Goal: Transaction & Acquisition: Book appointment/travel/reservation

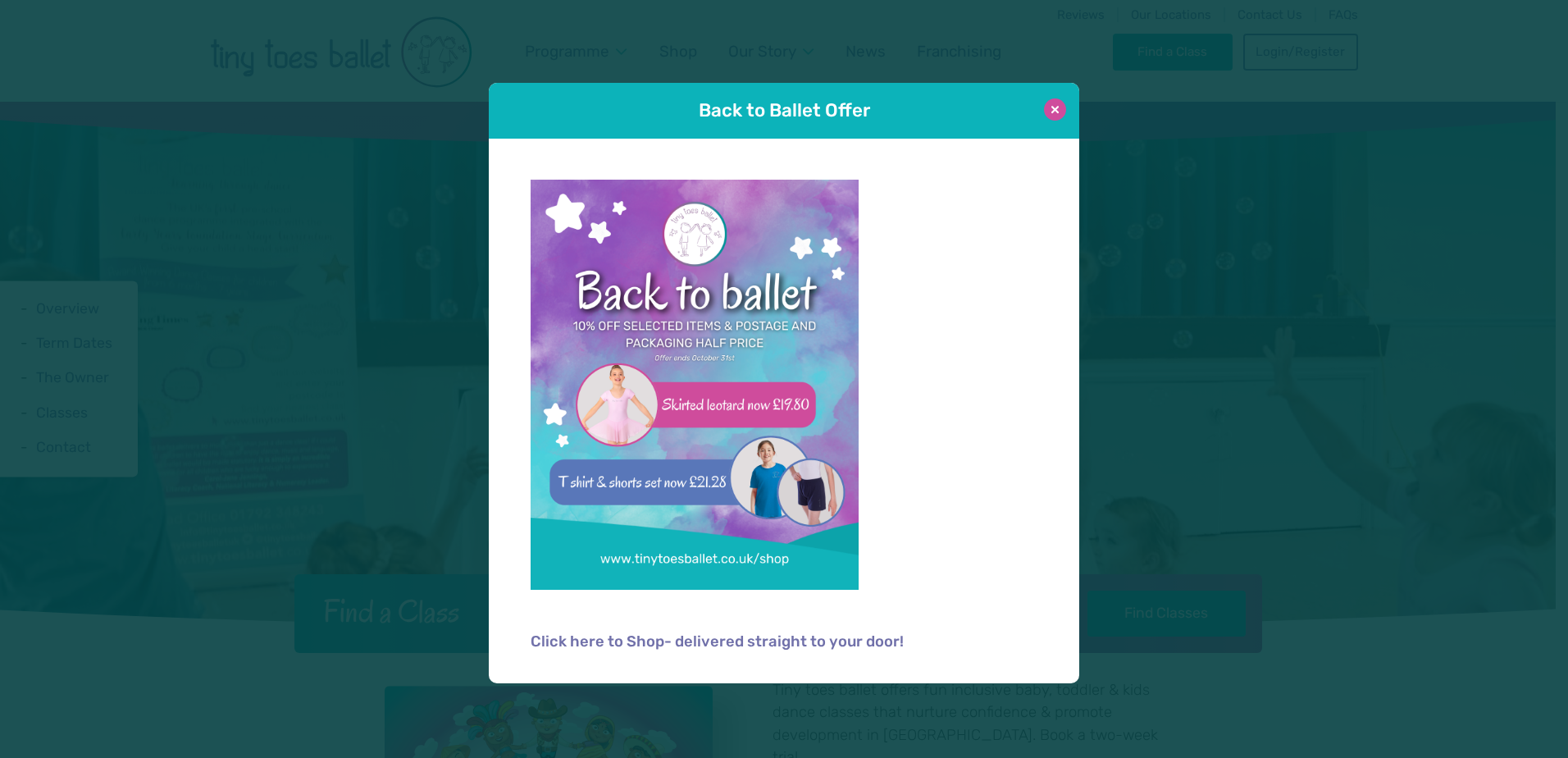
click at [1061, 109] on button at bounding box center [1055, 110] width 22 height 22
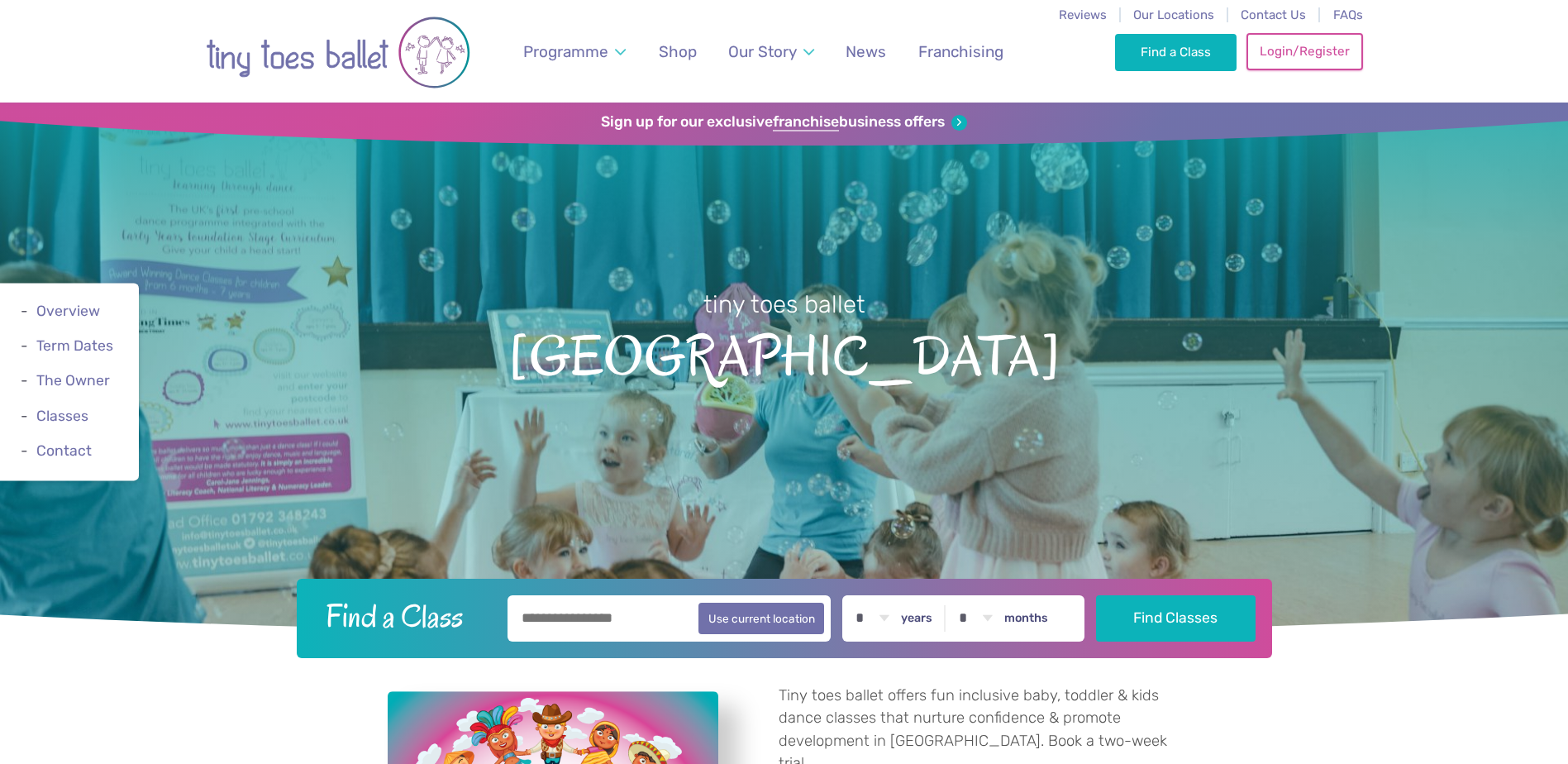
click at [1288, 65] on link "Login/Register" at bounding box center [1305, 51] width 116 height 36
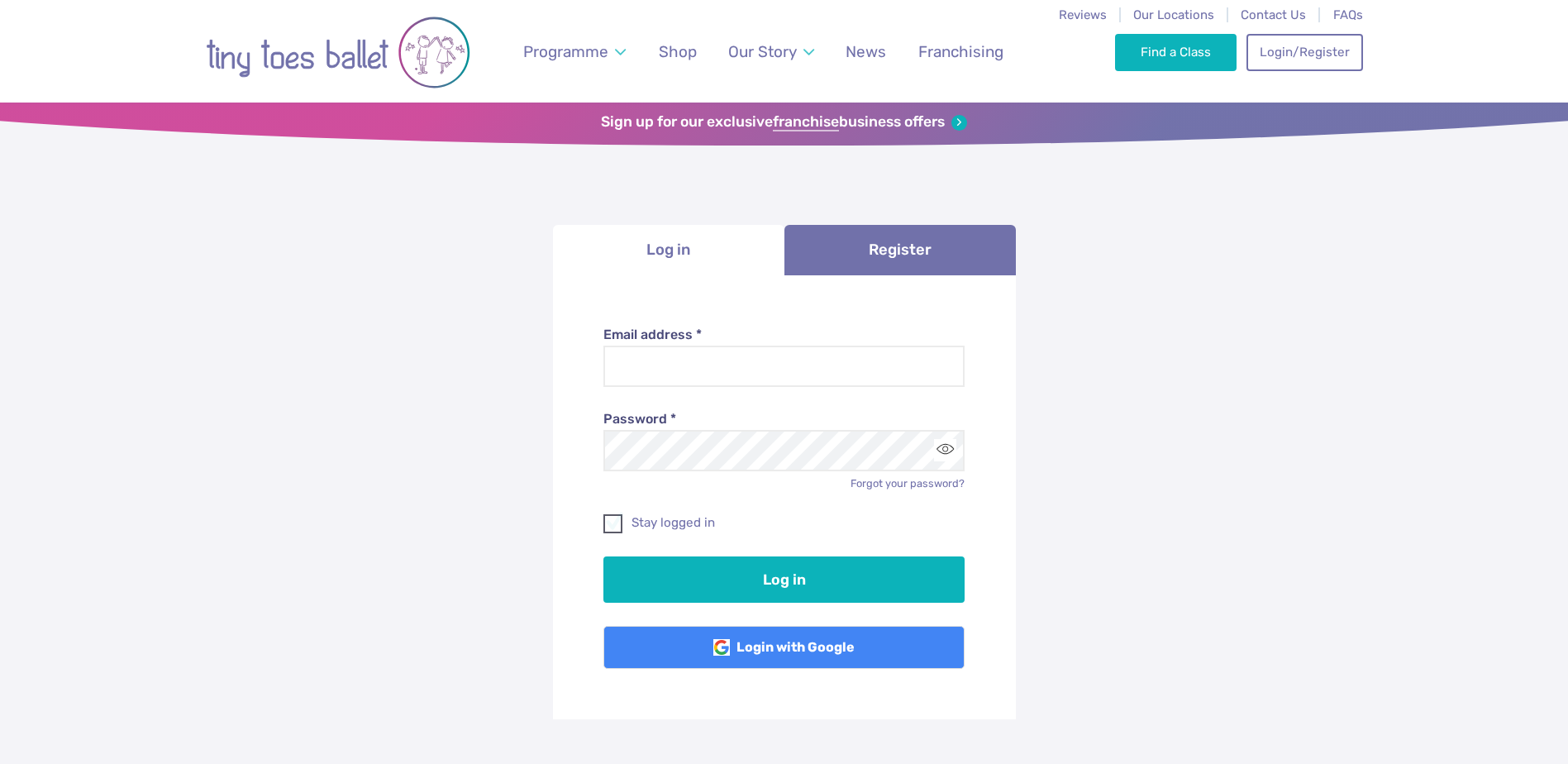
type input "**********"
click at [610, 520] on span at bounding box center [613, 527] width 18 height 15
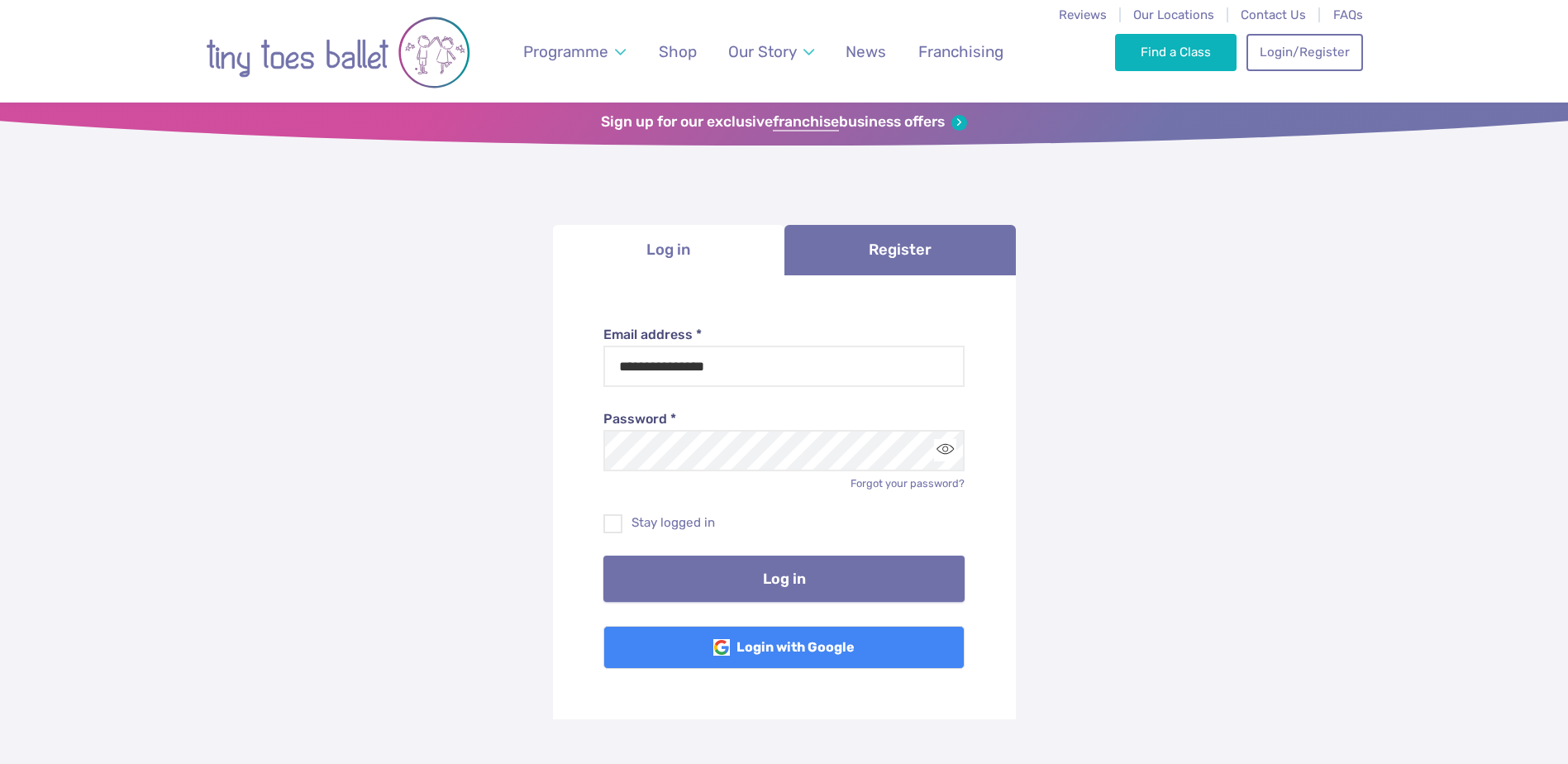
click at [688, 577] on button "Log in" at bounding box center [783, 579] width 361 height 46
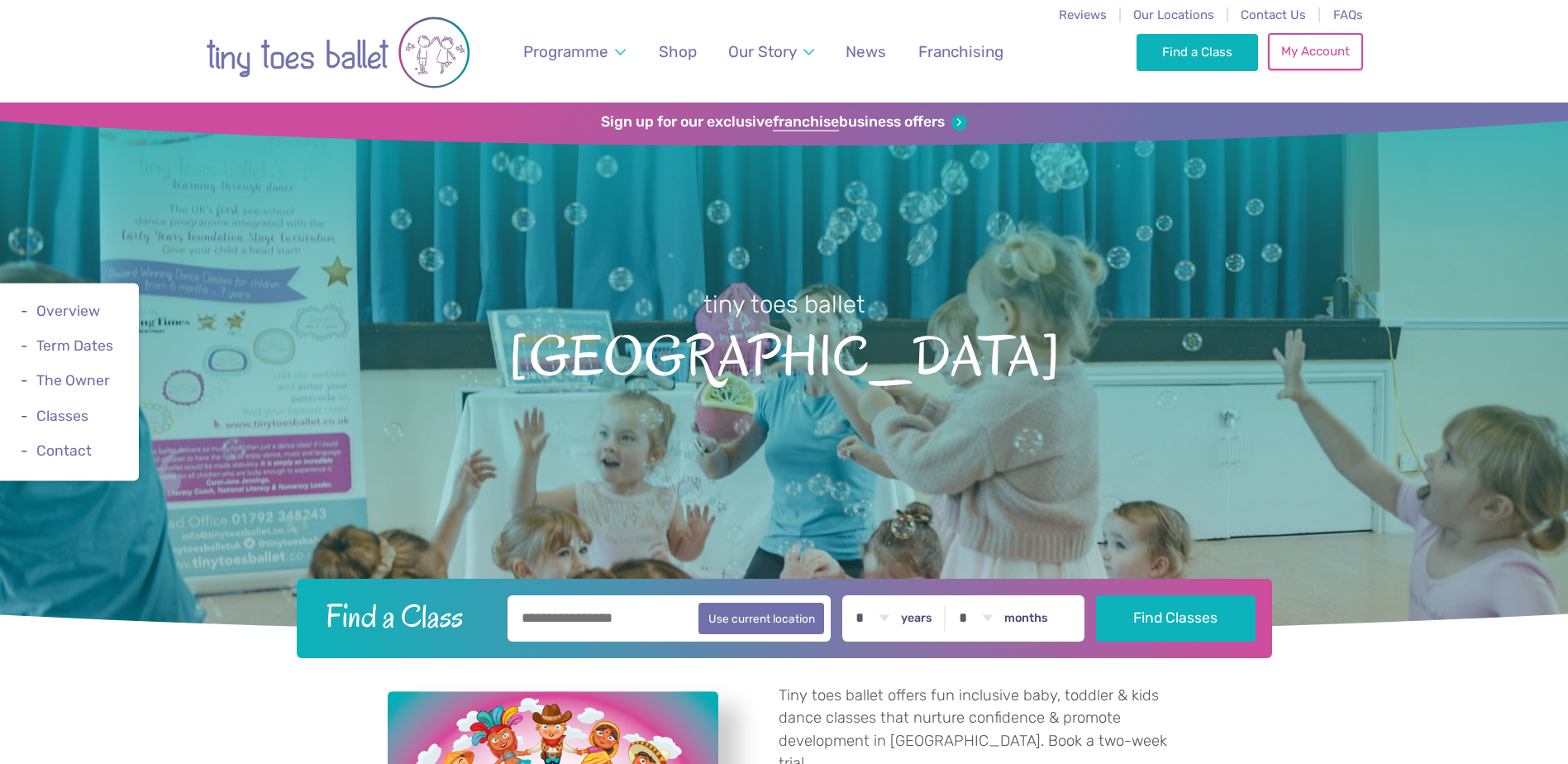
click at [1317, 54] on link "My Account" at bounding box center [1316, 51] width 95 height 36
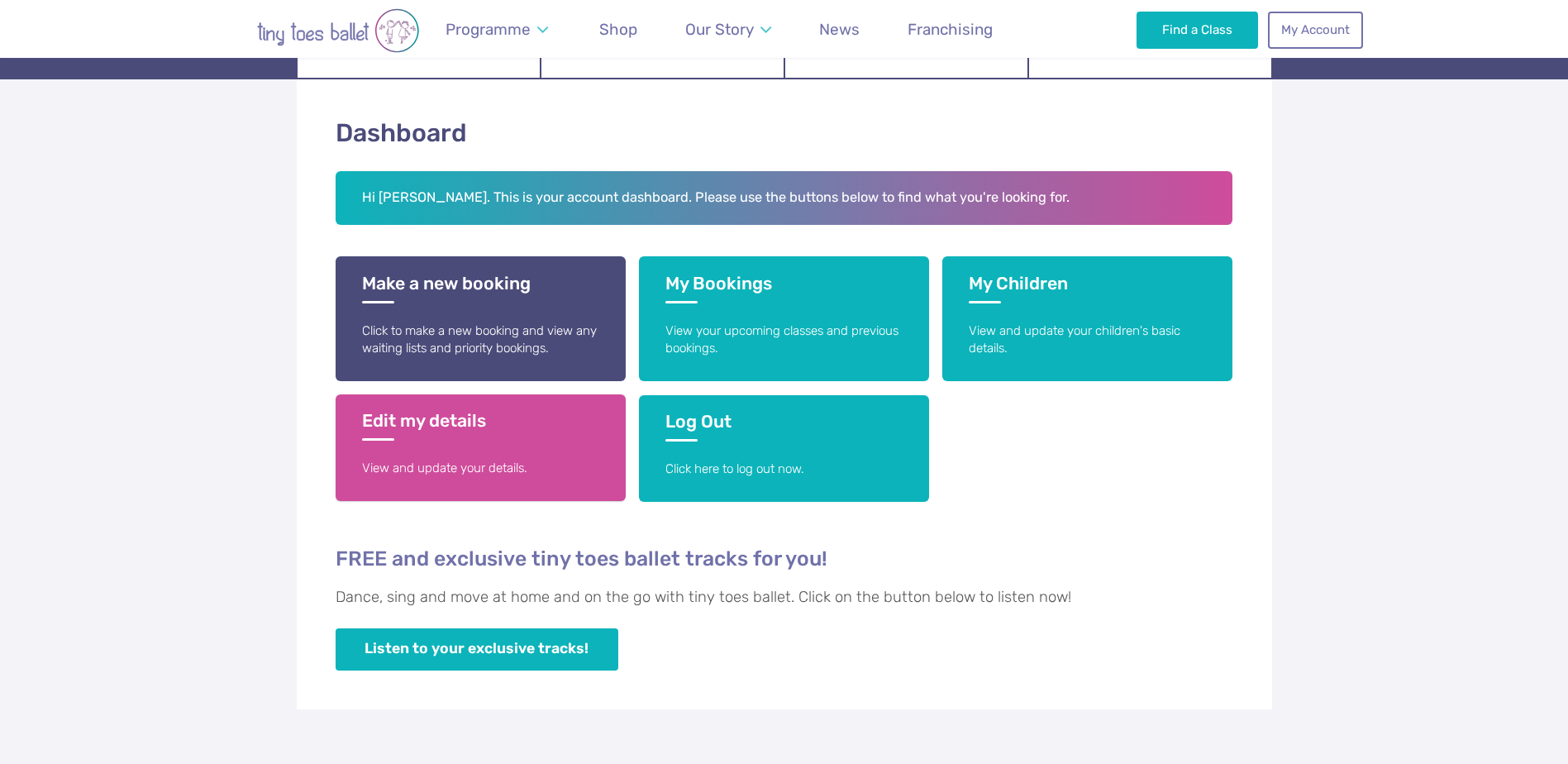
scroll to position [248, 0]
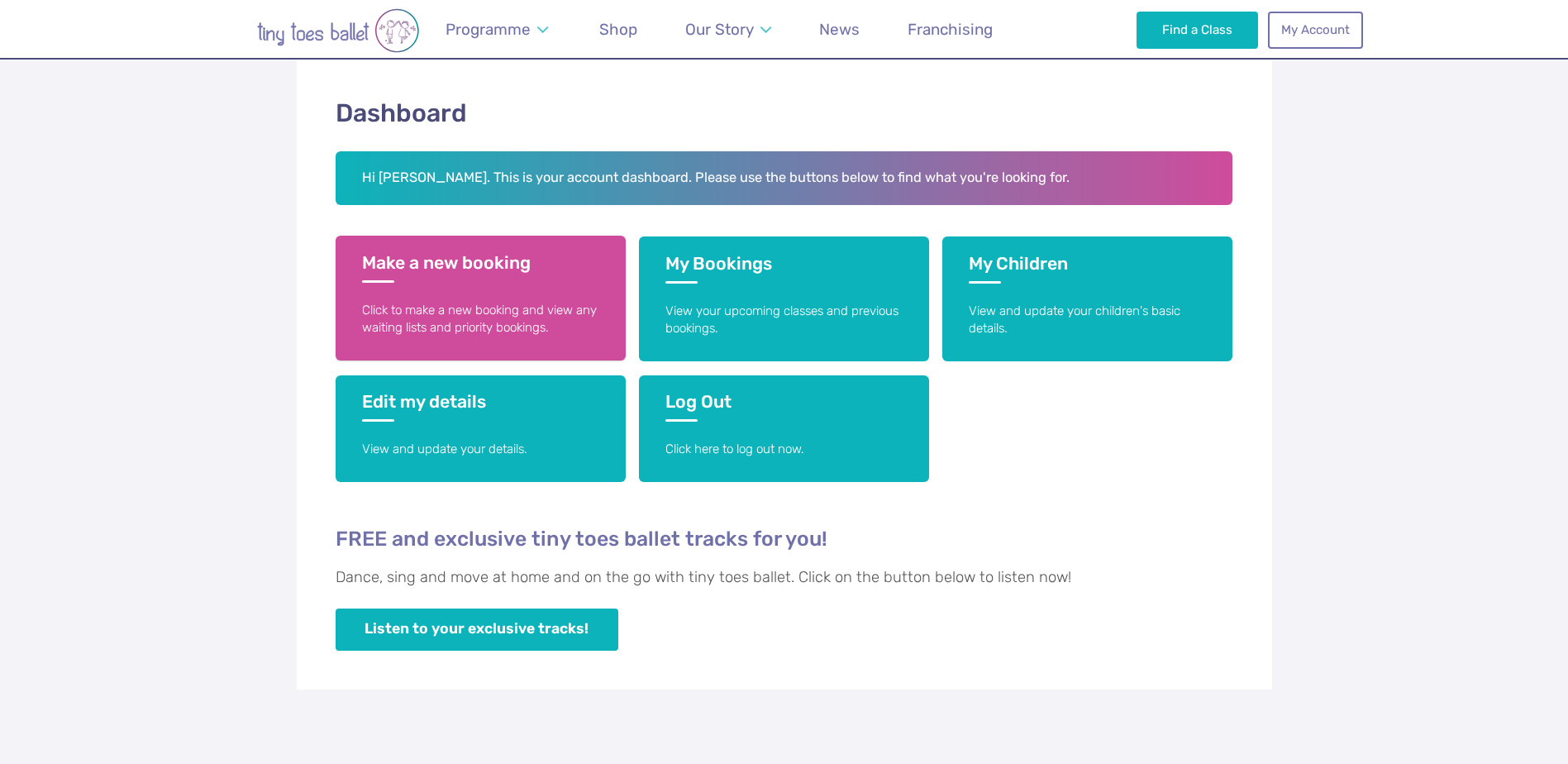
click at [469, 265] on h3 "Make a new booking" at bounding box center [481, 267] width 238 height 31
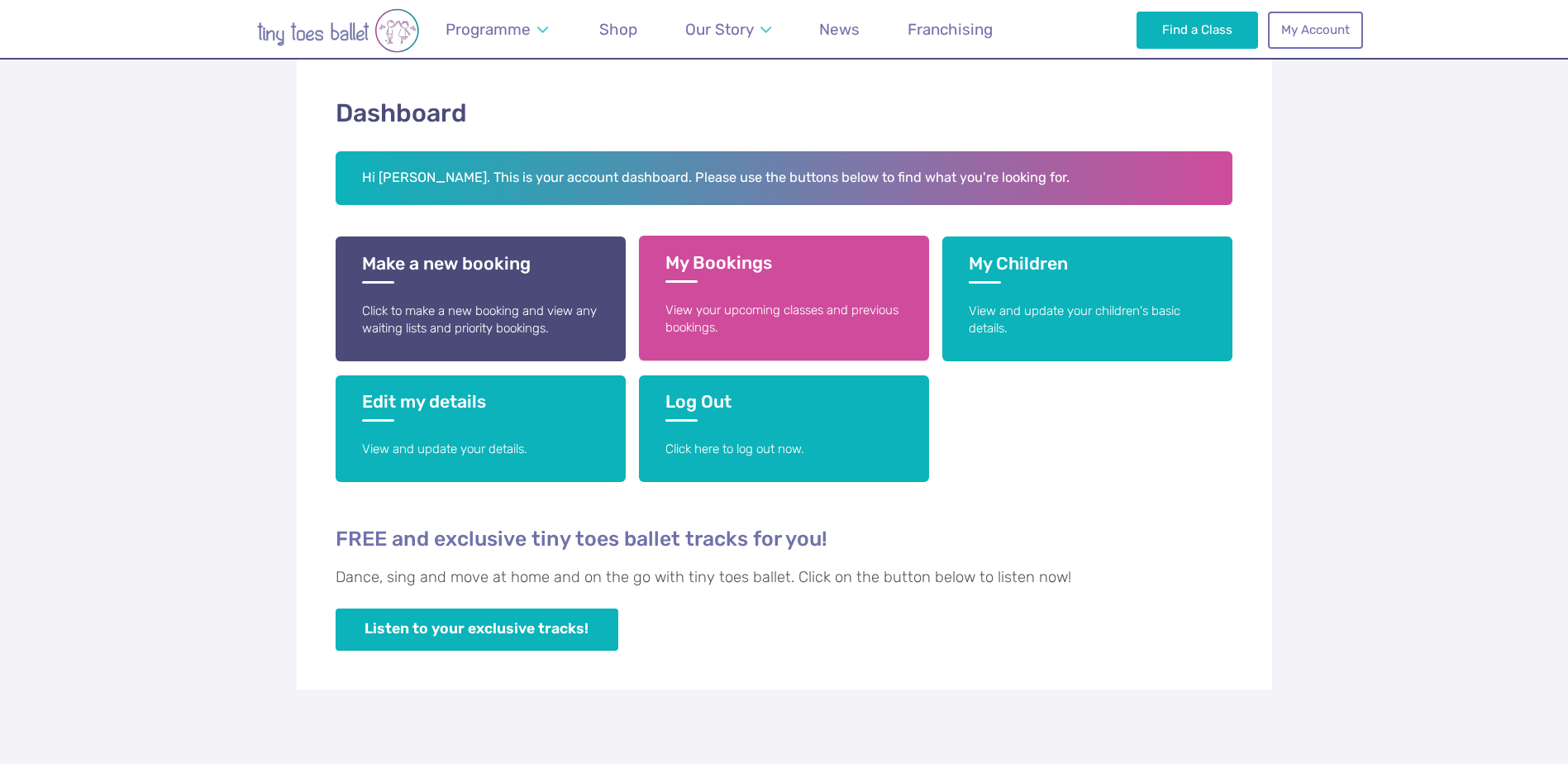
click at [762, 259] on h3 "My Bookings" at bounding box center [784, 267] width 238 height 31
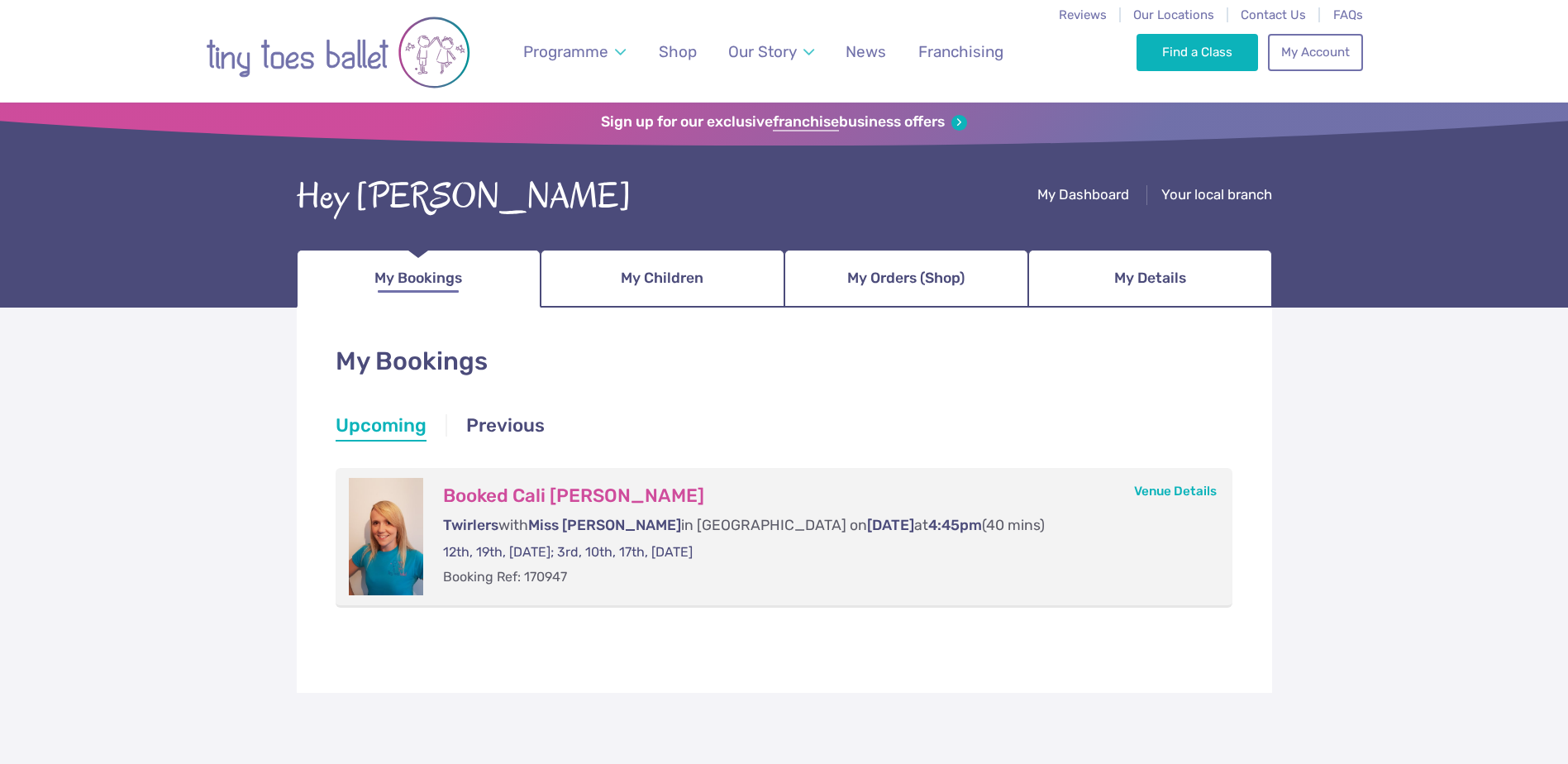
click at [430, 283] on span "My Bookings" at bounding box center [418, 278] width 87 height 29
click at [1098, 194] on span "My Dashboard" at bounding box center [1083, 194] width 92 height 17
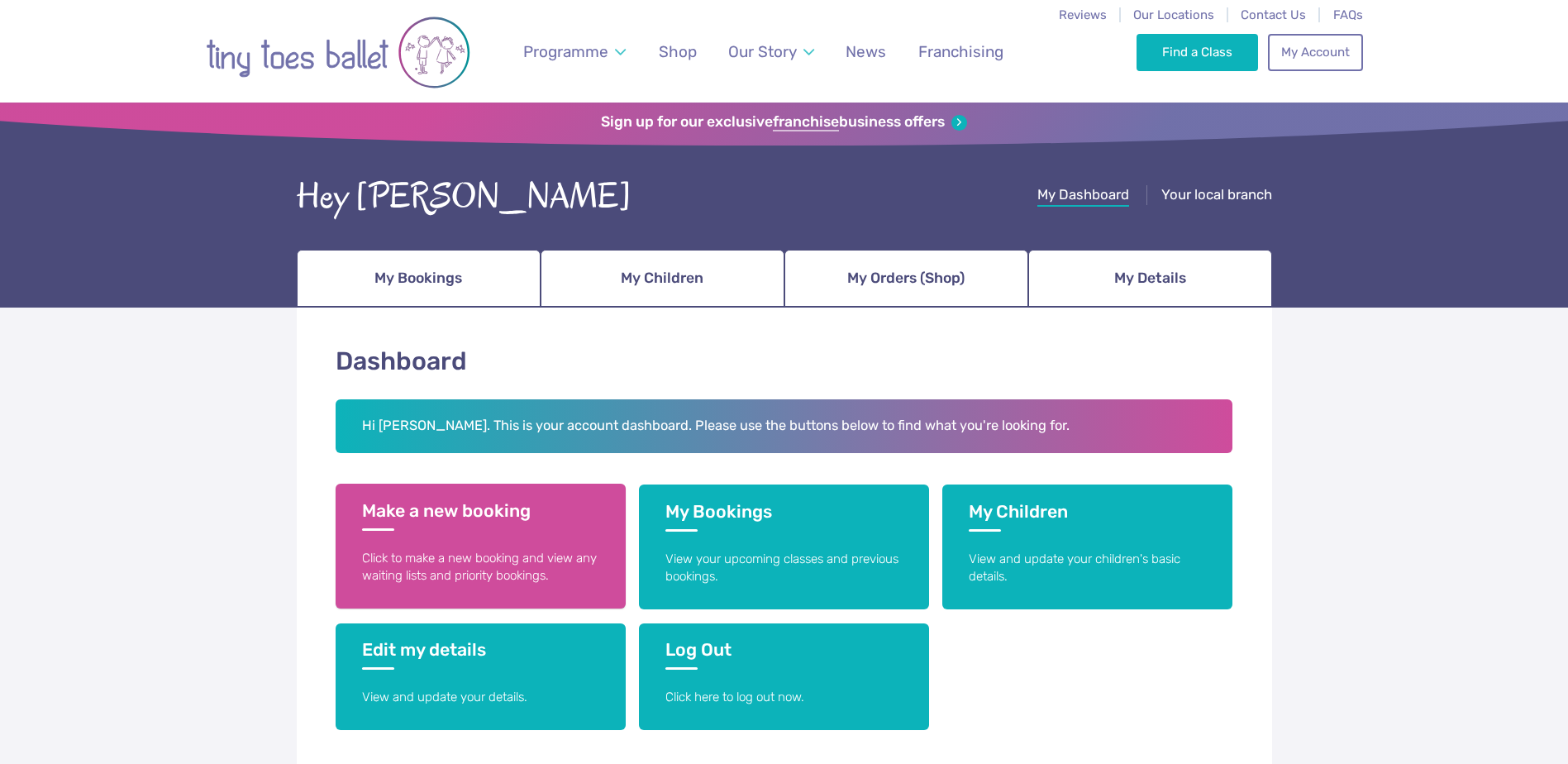
click at [458, 514] on h3 "Make a new booking" at bounding box center [481, 515] width 238 height 31
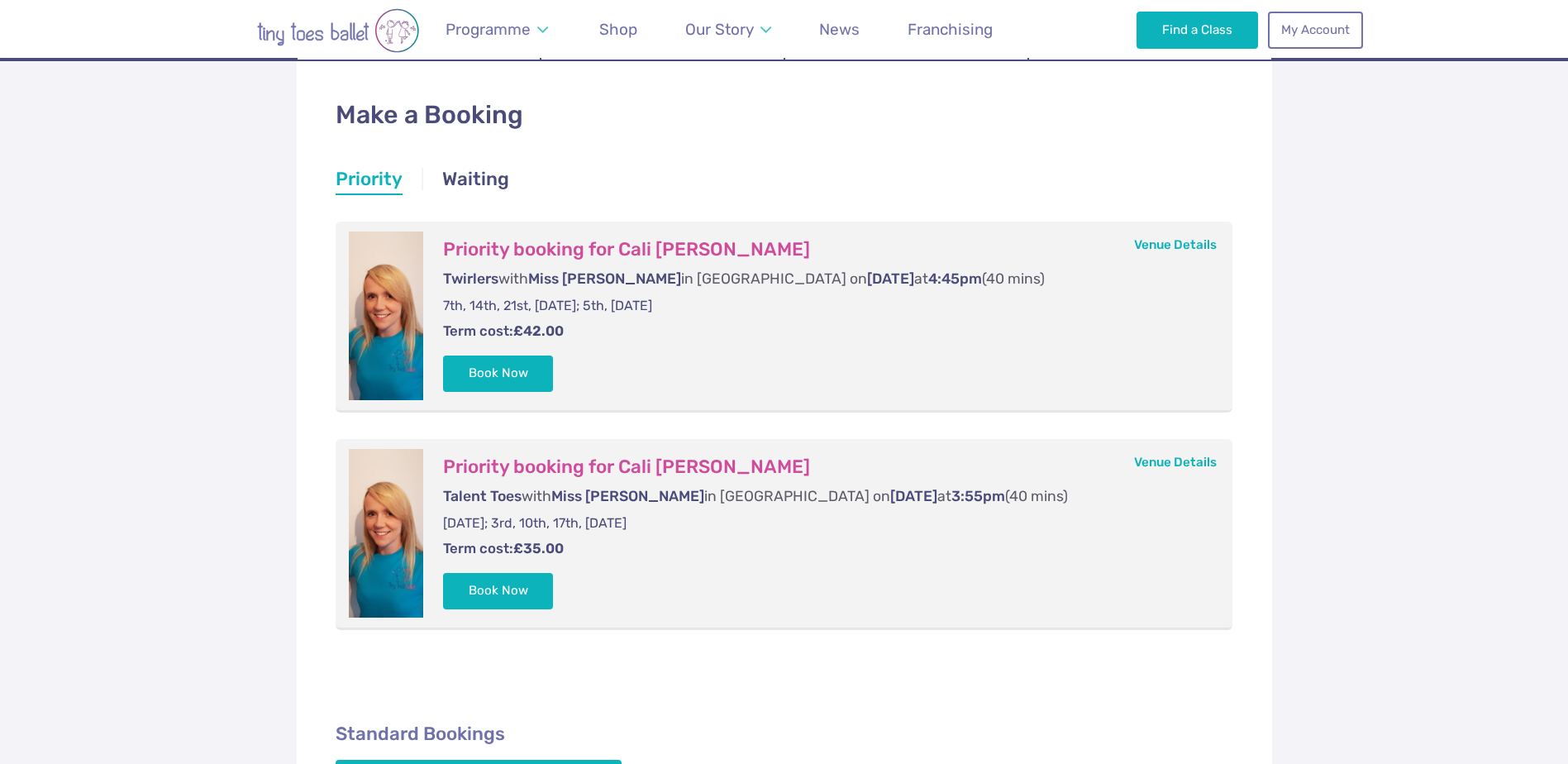
scroll to position [248, 0]
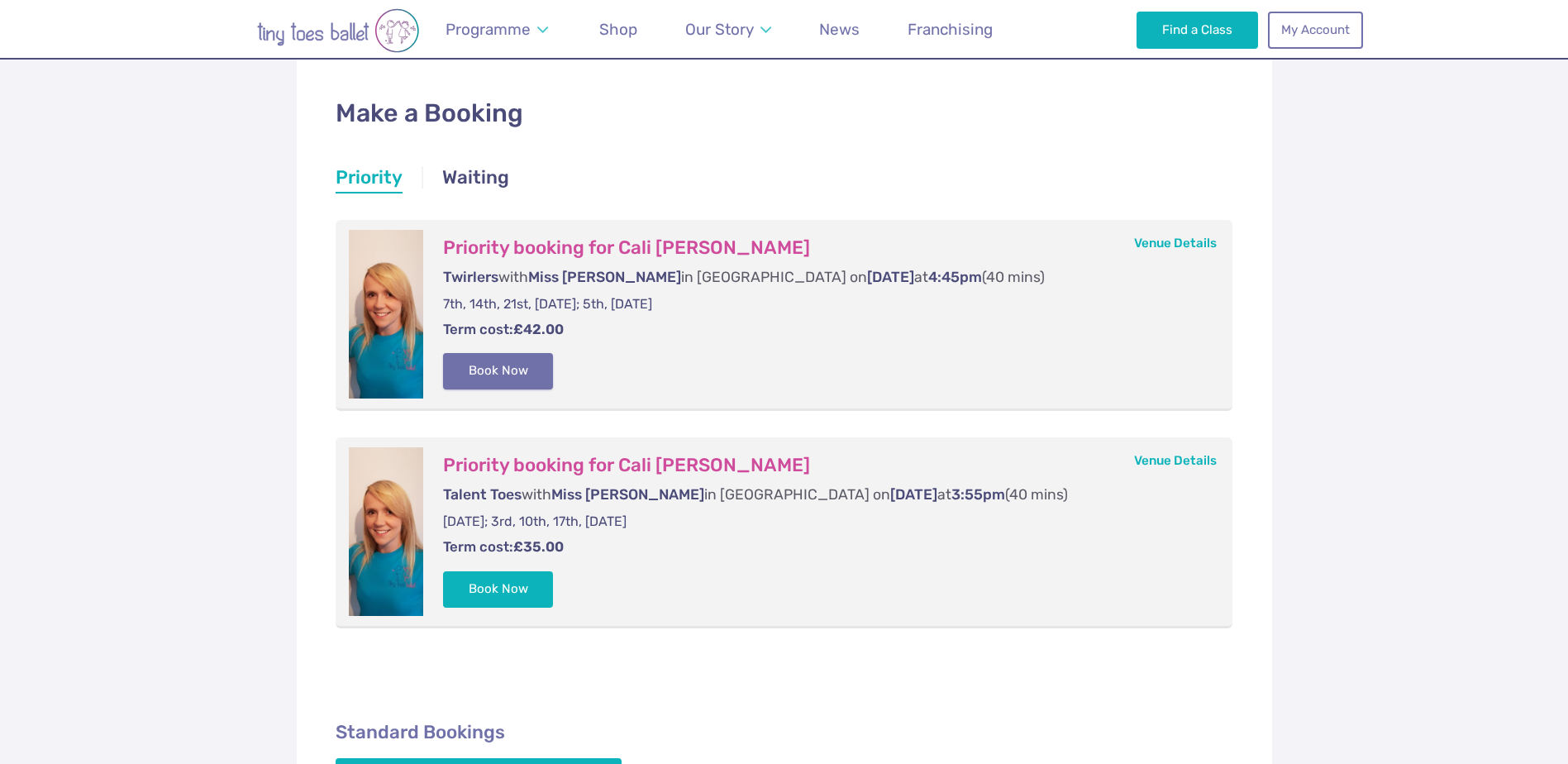
click at [502, 361] on button "Book Now" at bounding box center [498, 370] width 110 height 36
click at [1526, 376] on img at bounding box center [1531, 373] width 30 height 30
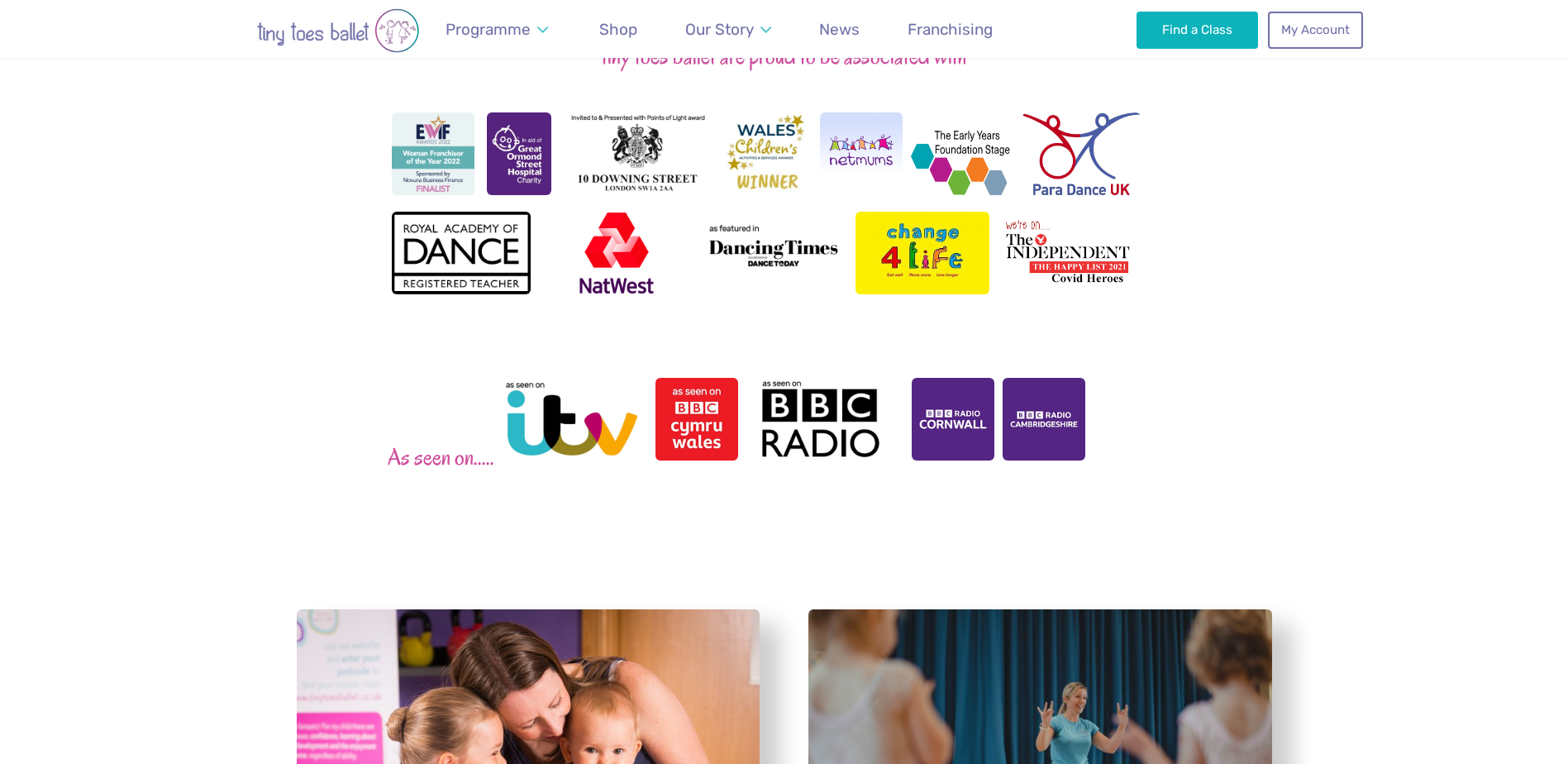
scroll to position [1753, 0]
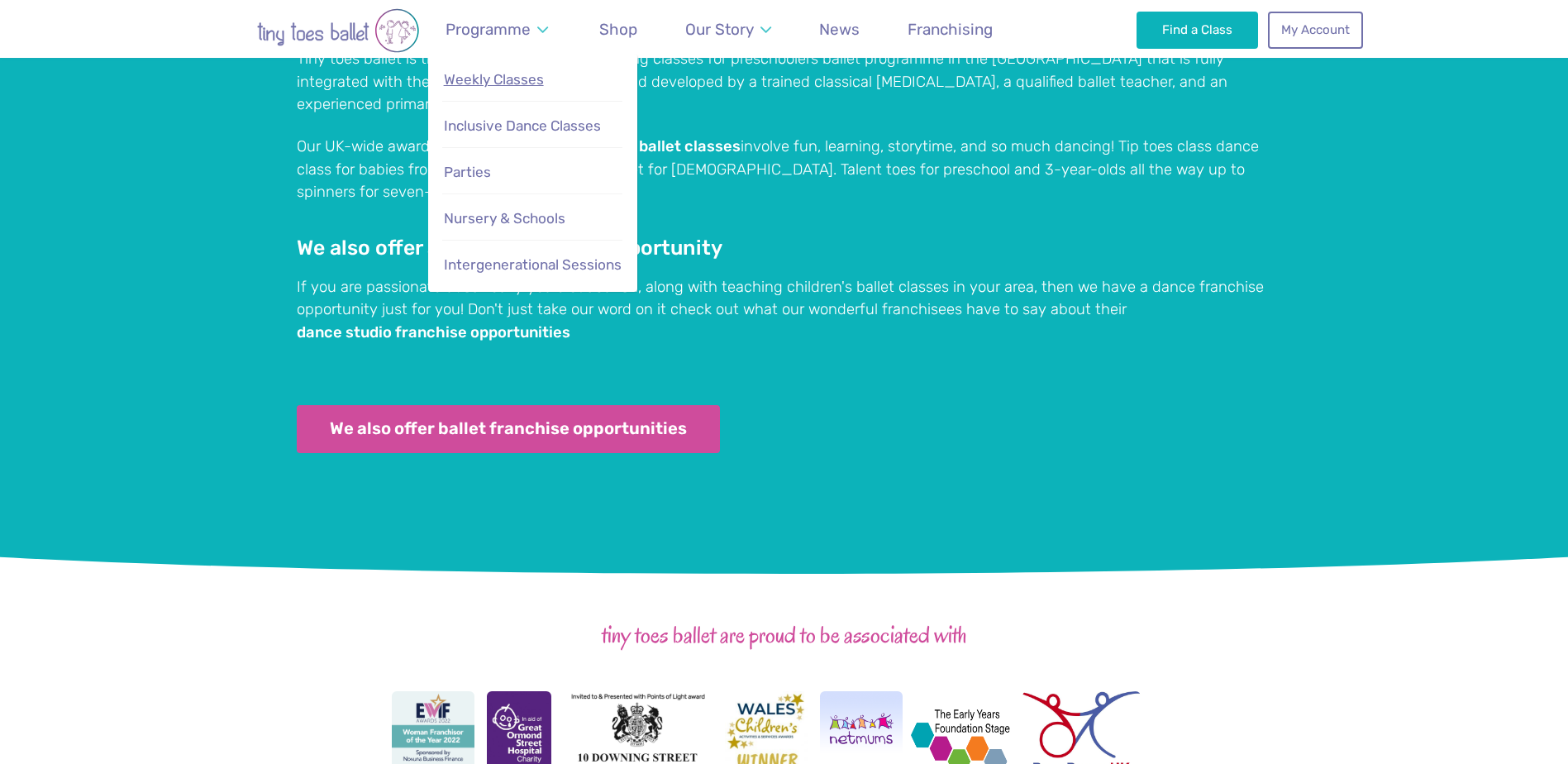
click at [527, 72] on span "Weekly Classes" at bounding box center [494, 80] width 100 height 17
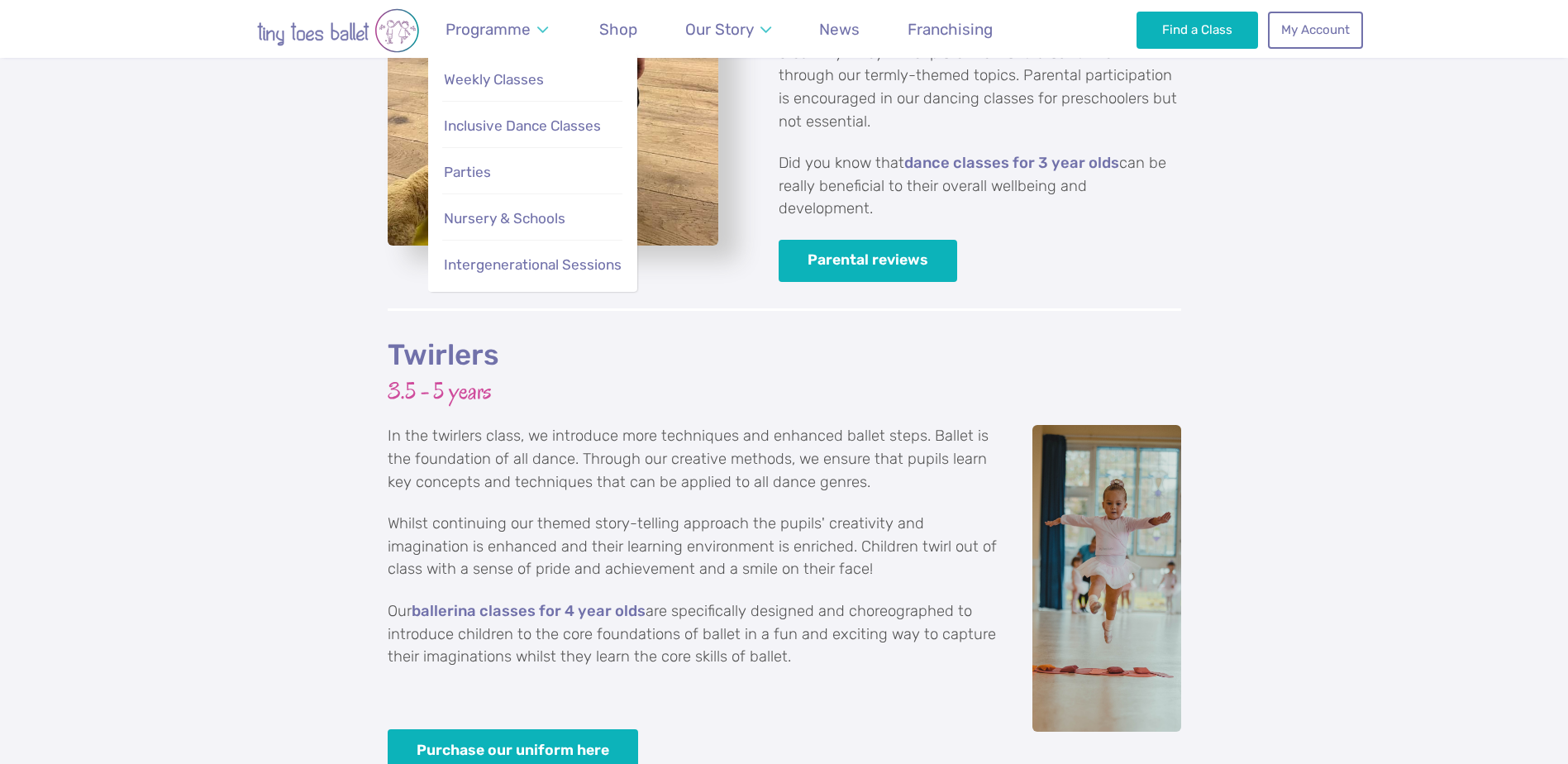
scroll to position [2812, 0]
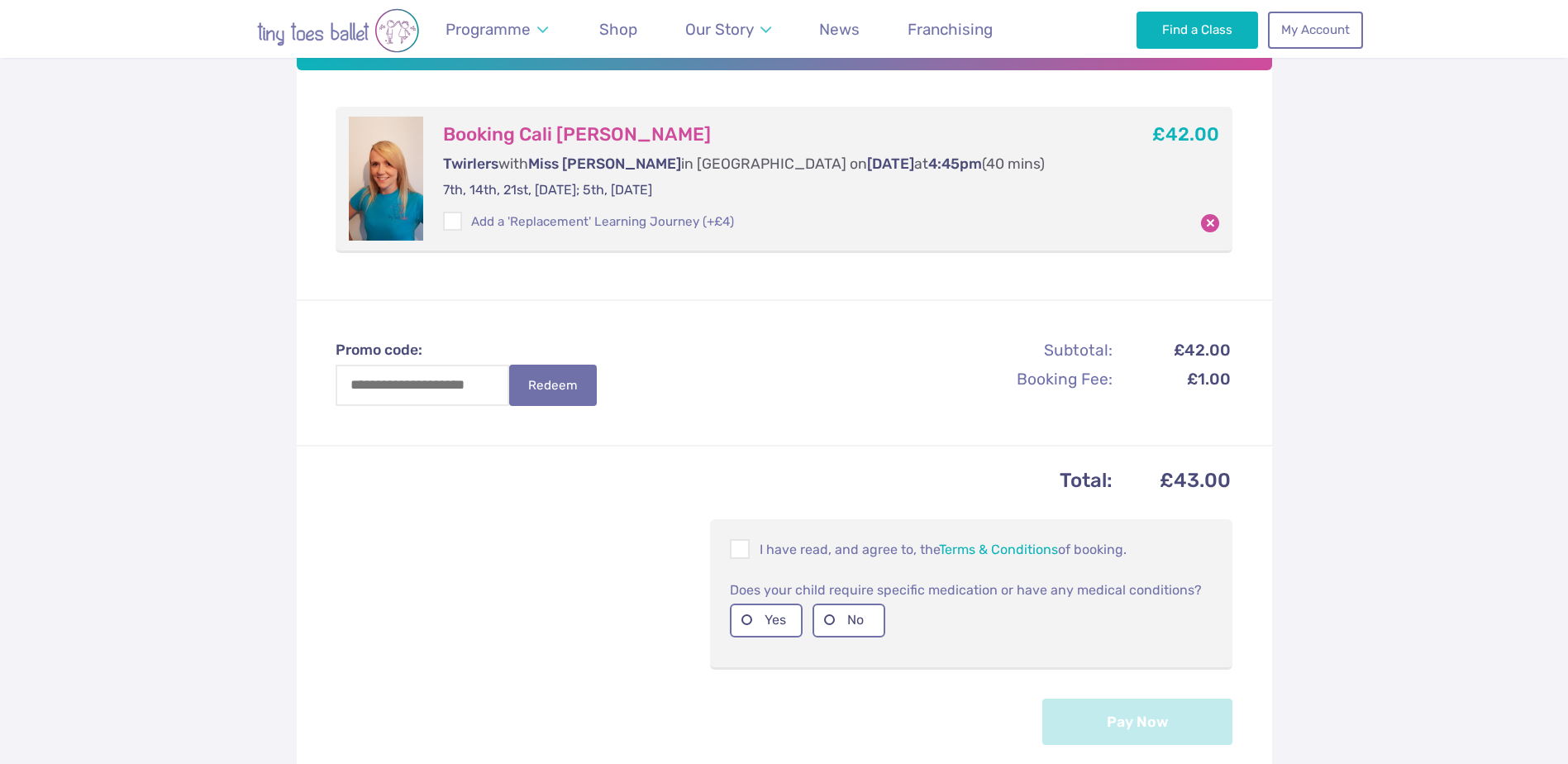
scroll to position [413, 0]
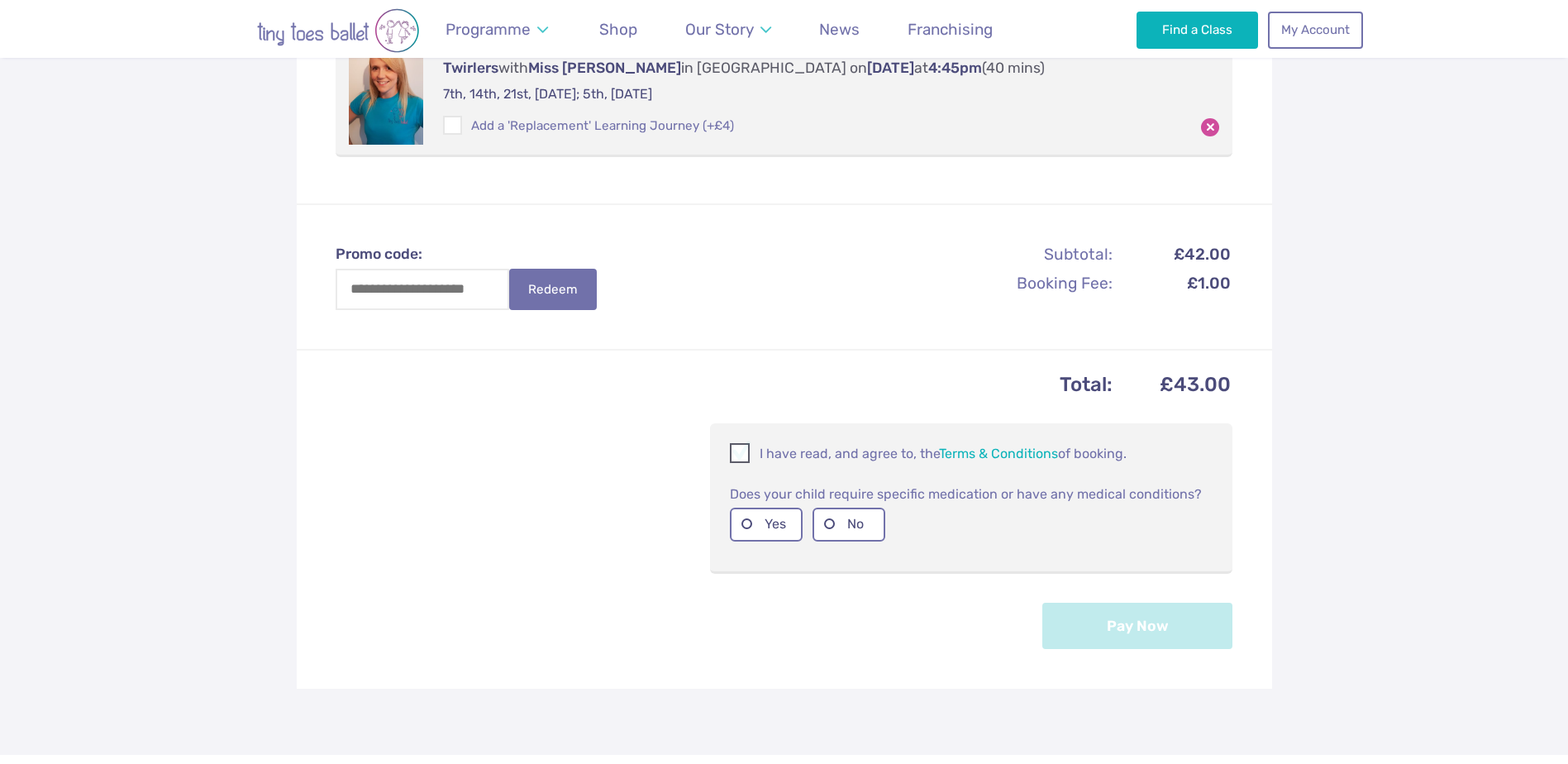
click at [739, 459] on span at bounding box center [740, 456] width 19 height 16
click at [851, 511] on label "No" at bounding box center [849, 524] width 72 height 34
click at [1080, 634] on button "Pay Now" at bounding box center [1137, 626] width 190 height 46
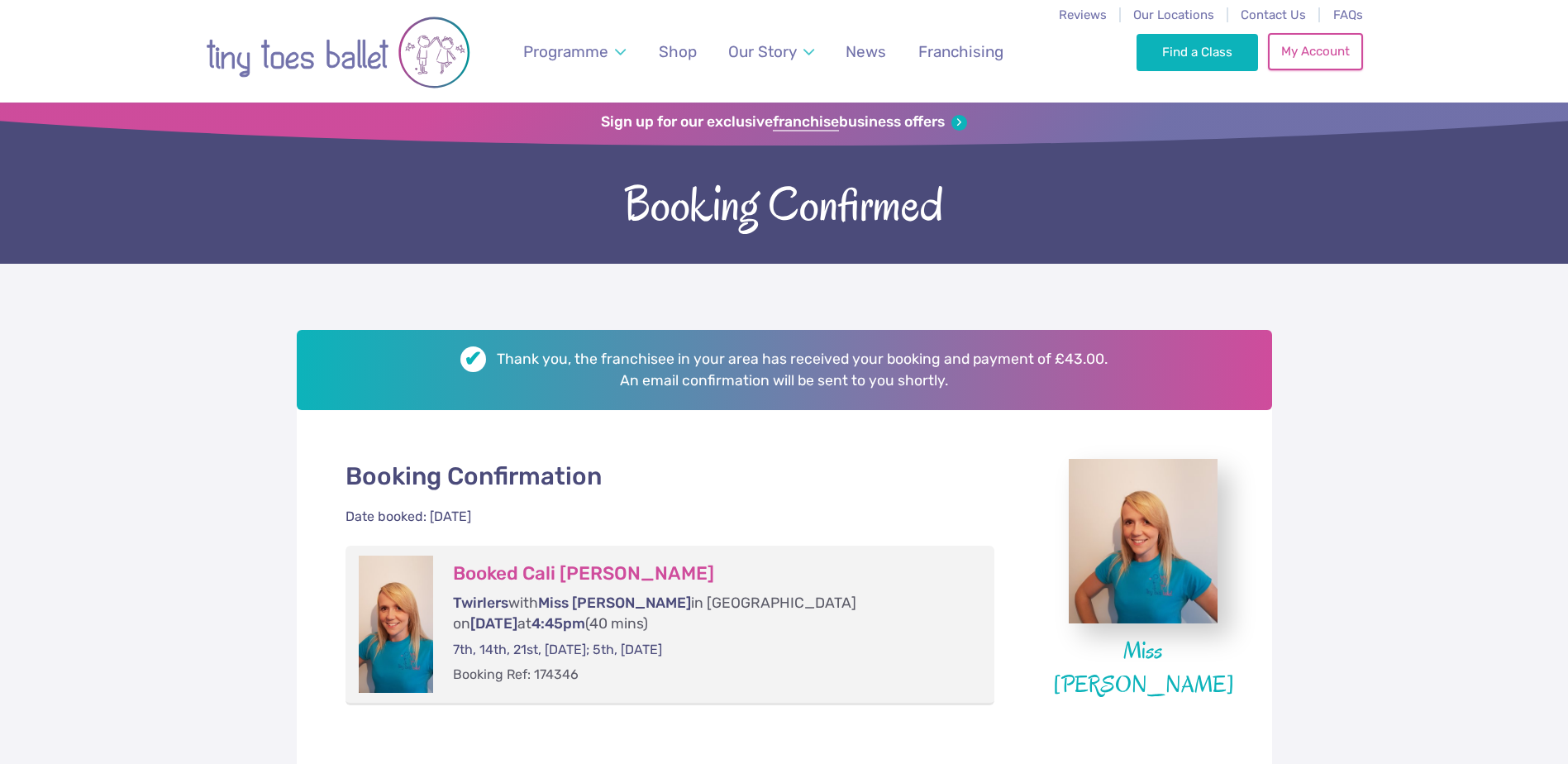
click at [1329, 58] on link "My Account" at bounding box center [1316, 51] width 95 height 36
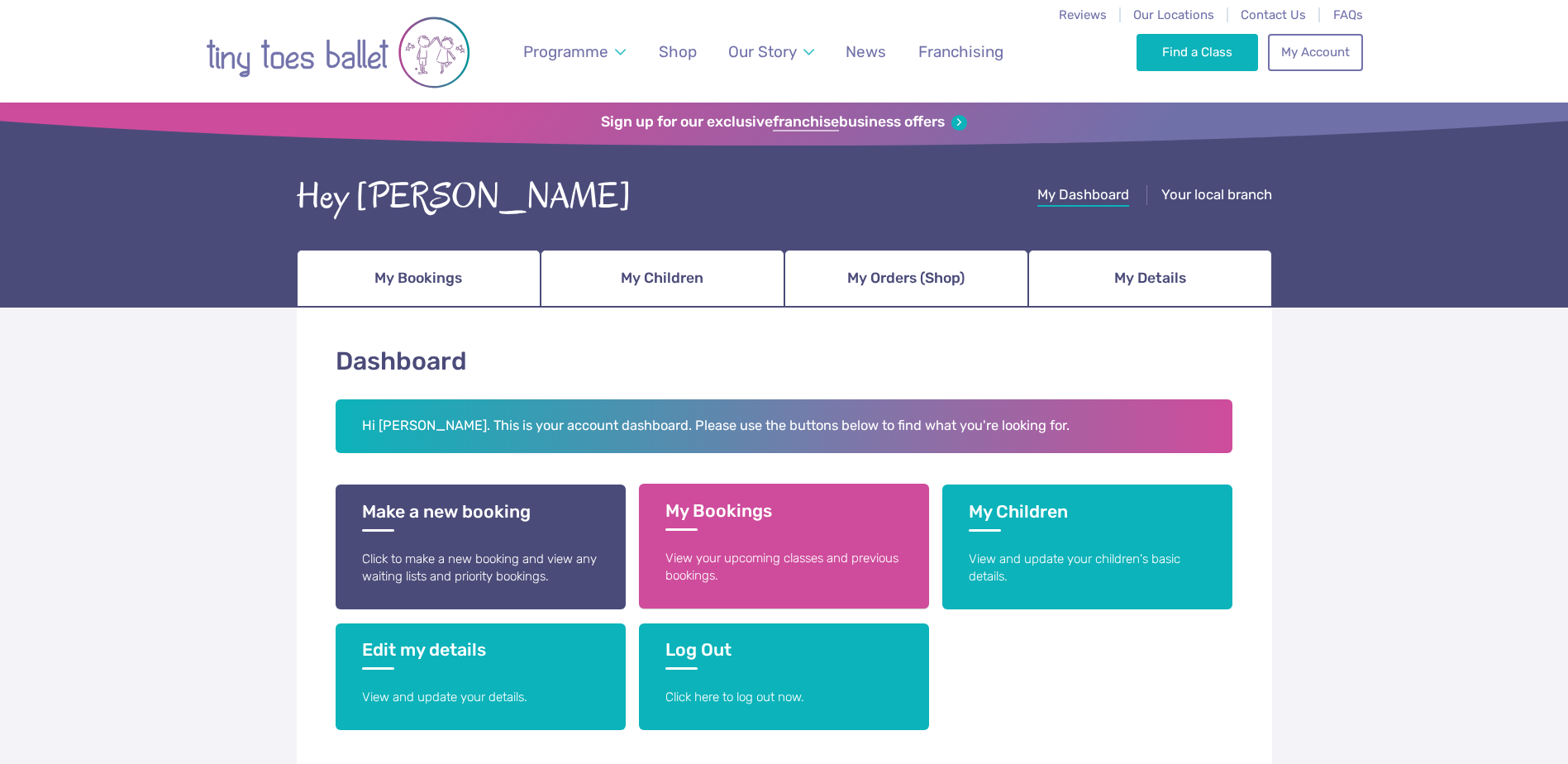
click at [804, 537] on link "My Bookings View your upcoming classes and previous bookings." at bounding box center [784, 546] width 290 height 125
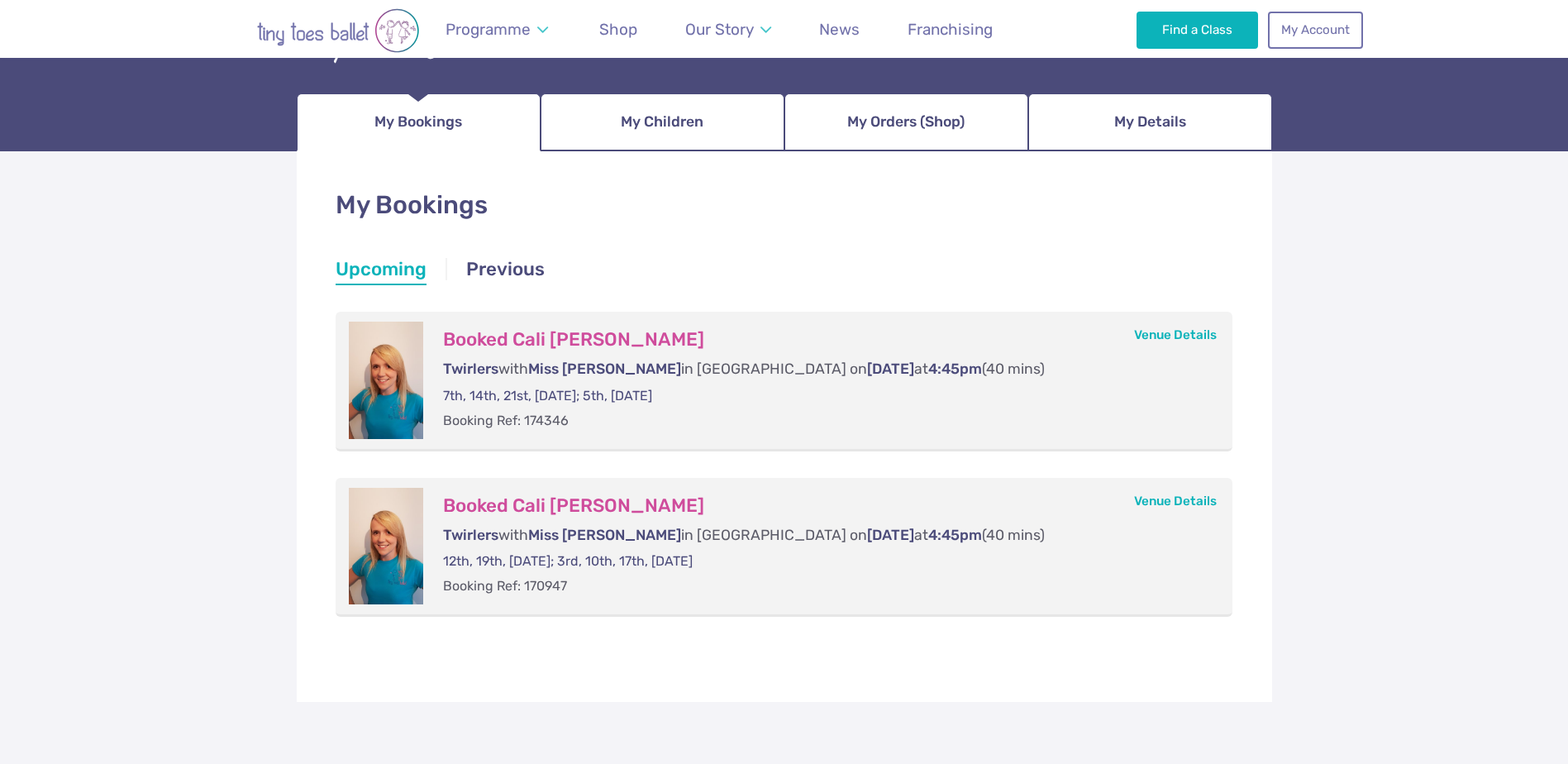
scroll to position [165, 0]
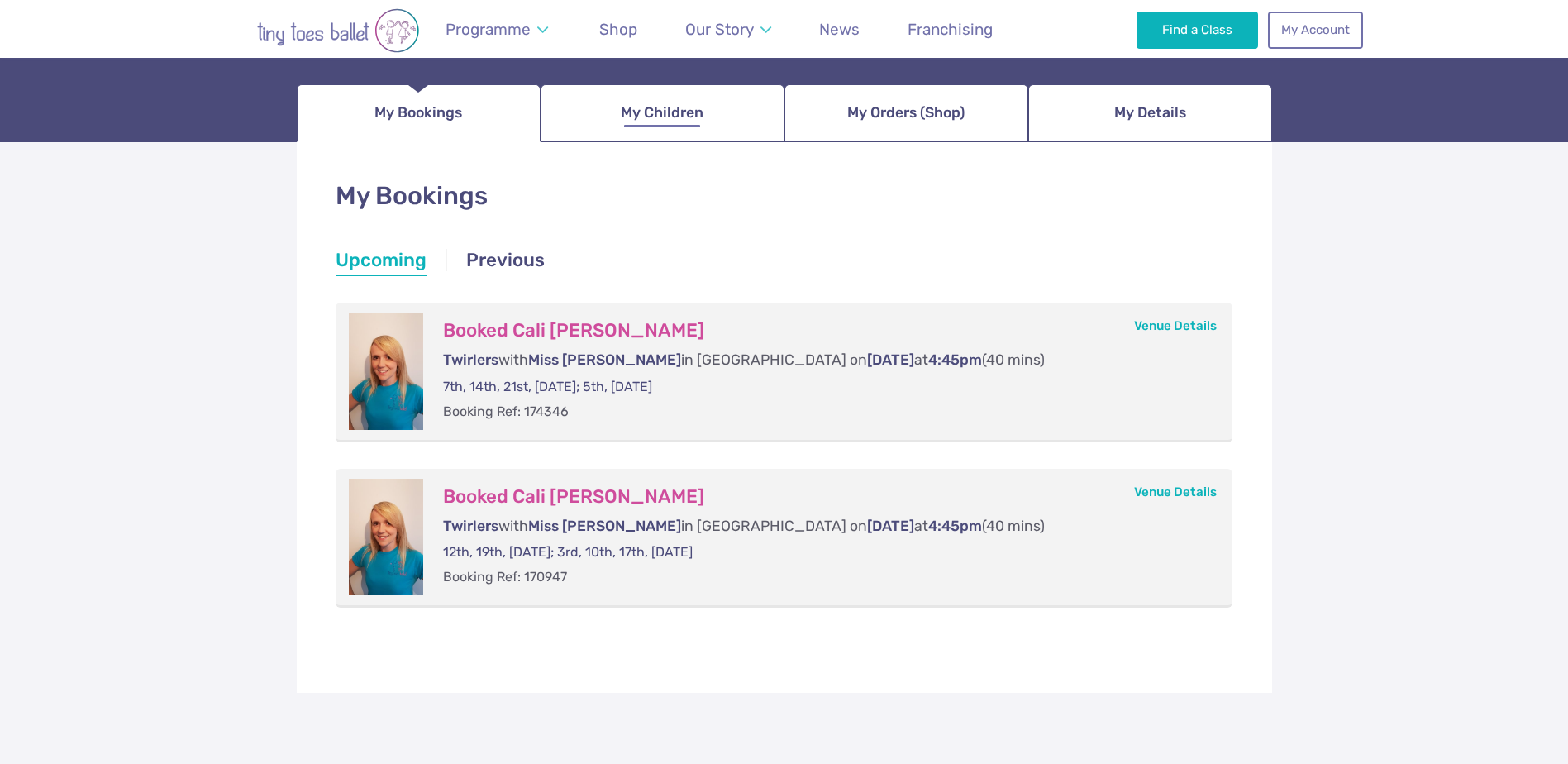
click at [658, 109] on span "My Children" at bounding box center [662, 112] width 83 height 29
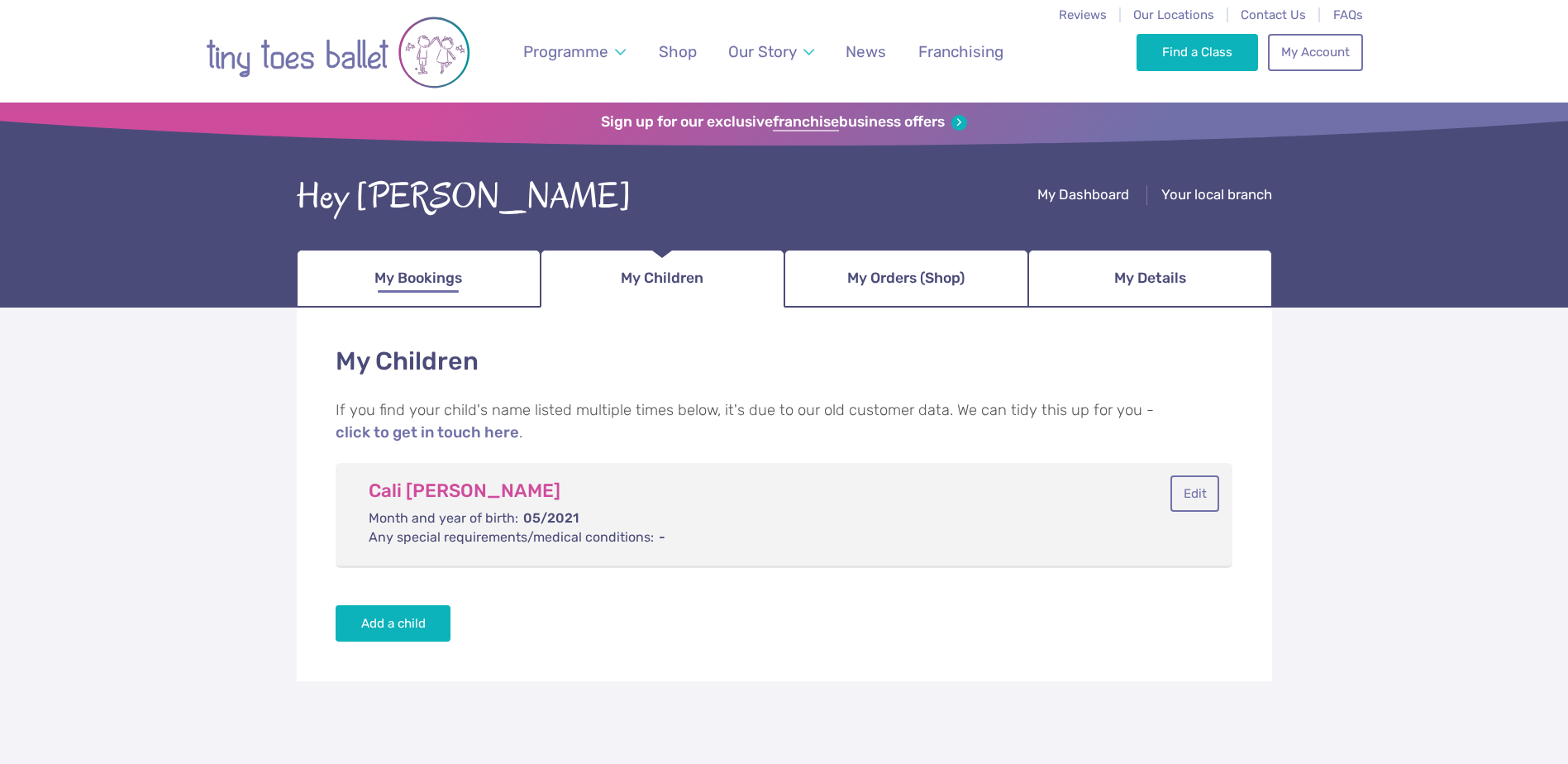
click at [396, 278] on span "My Bookings" at bounding box center [418, 278] width 87 height 29
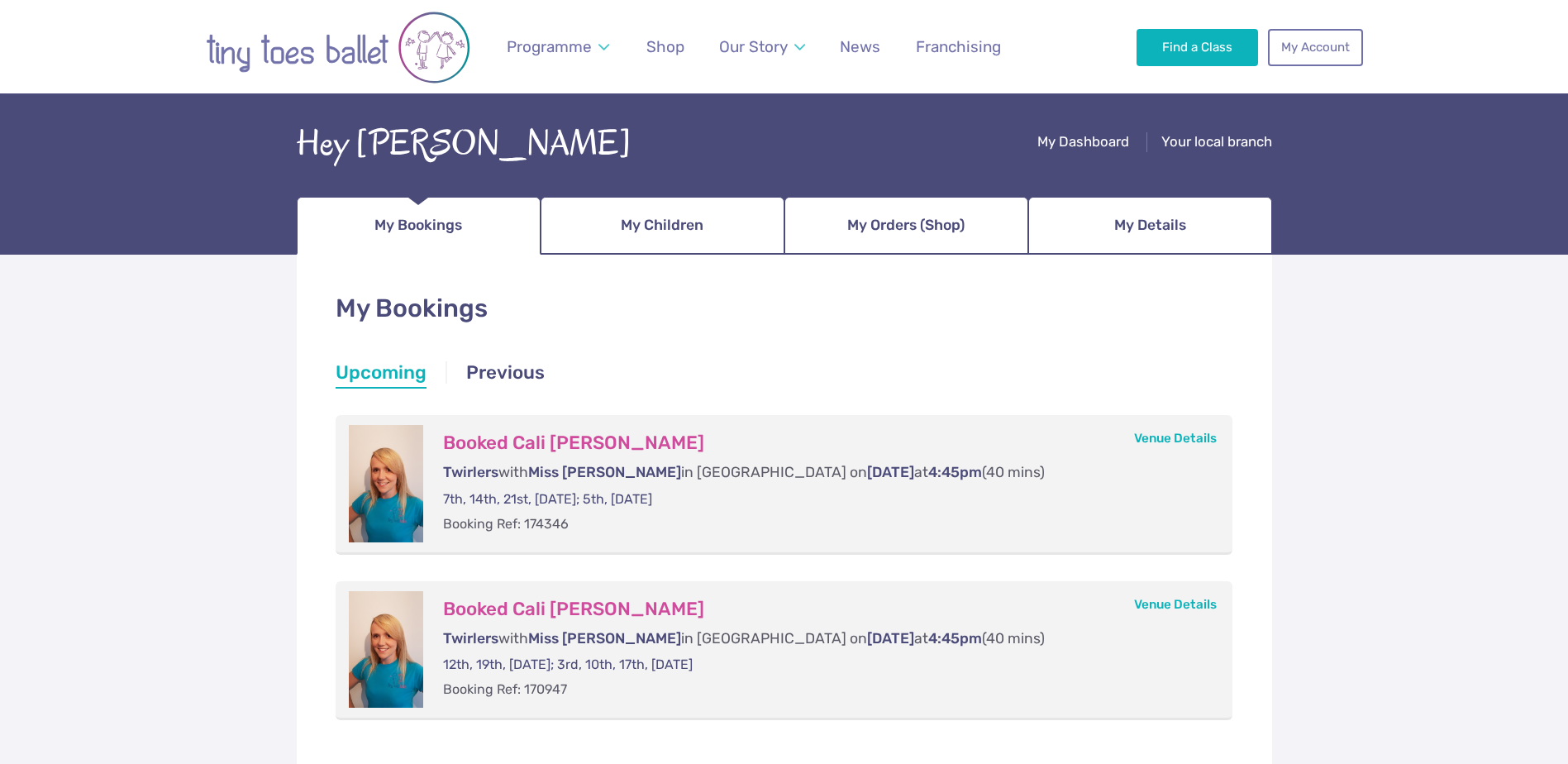
scroll to position [83, 0]
